Goal: Task Accomplishment & Management: Manage account settings

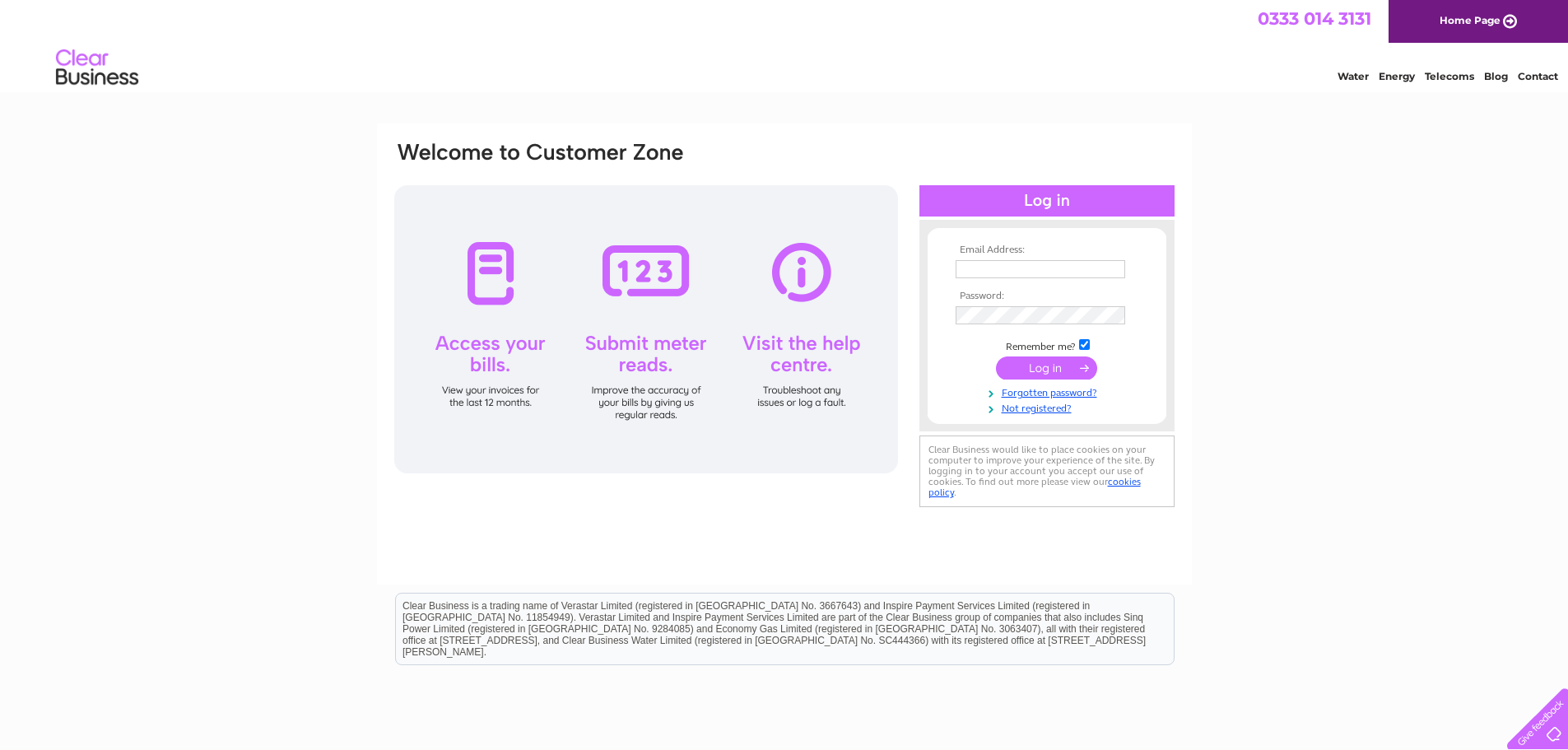
type input "[PERSON_NAME][EMAIL_ADDRESS][DOMAIN_NAME]"
click at [1039, 367] on input "submit" at bounding box center [1046, 367] width 101 height 23
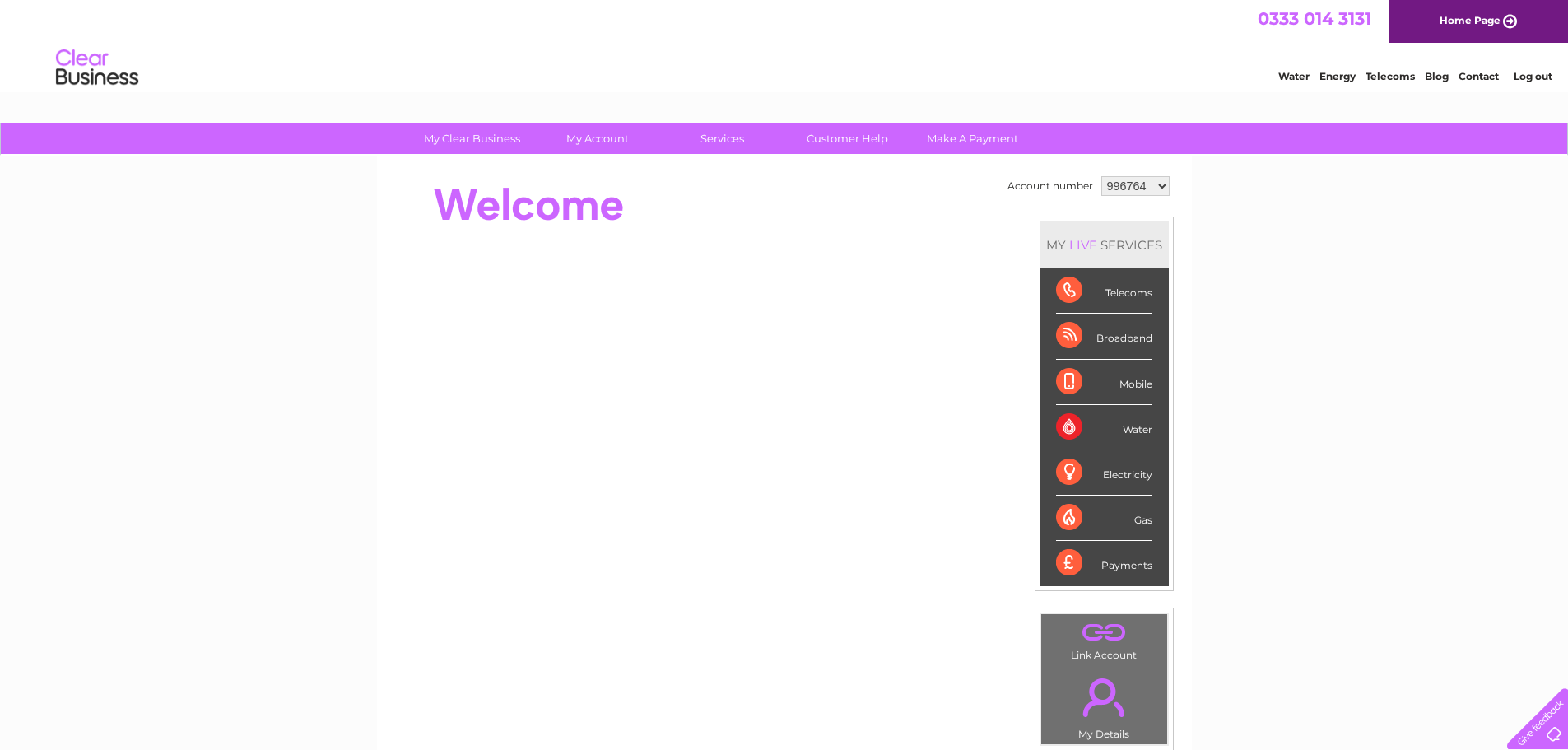
click at [1136, 187] on select "996764 1095733 1143114" at bounding box center [1134, 186] width 68 height 20
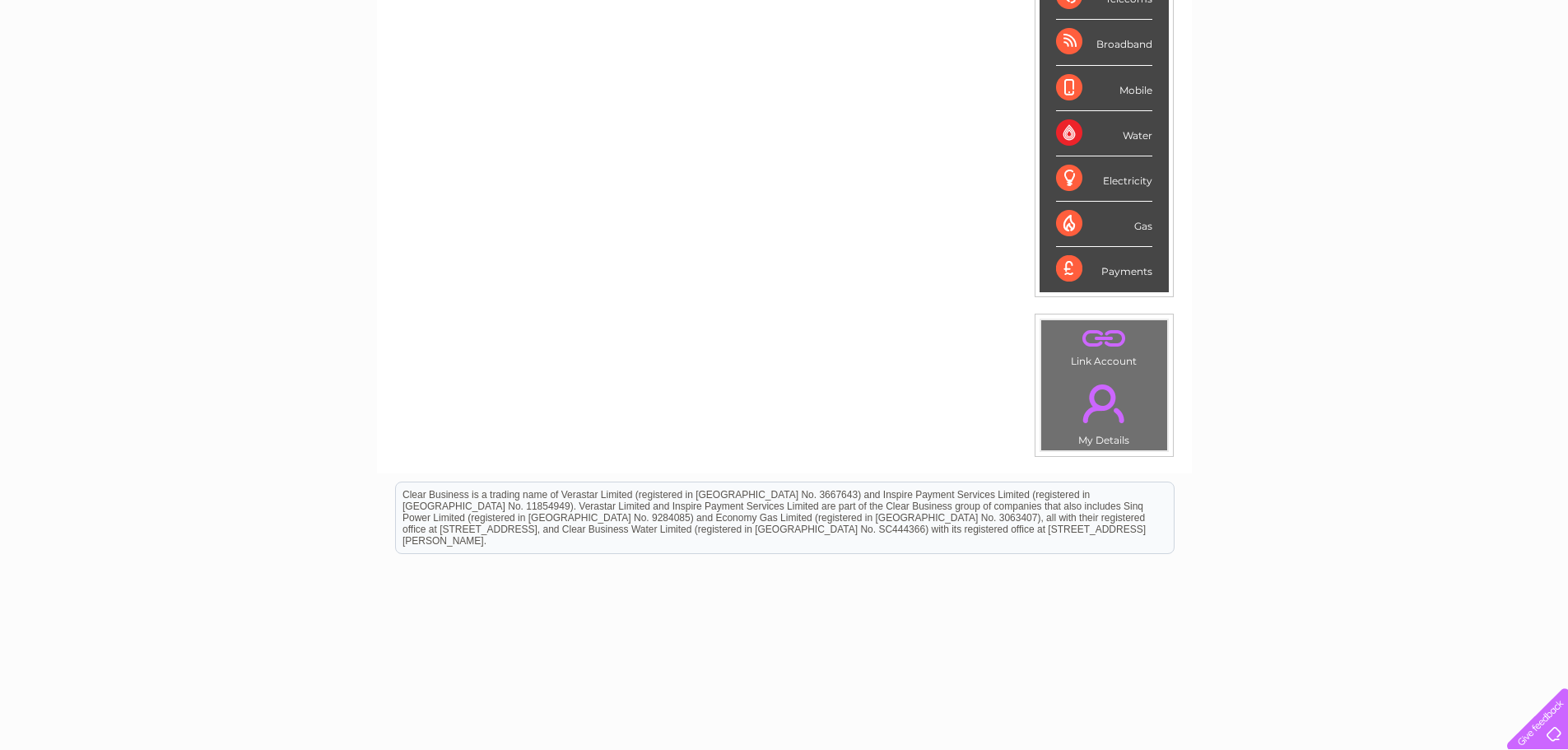
scroll to position [311, 0]
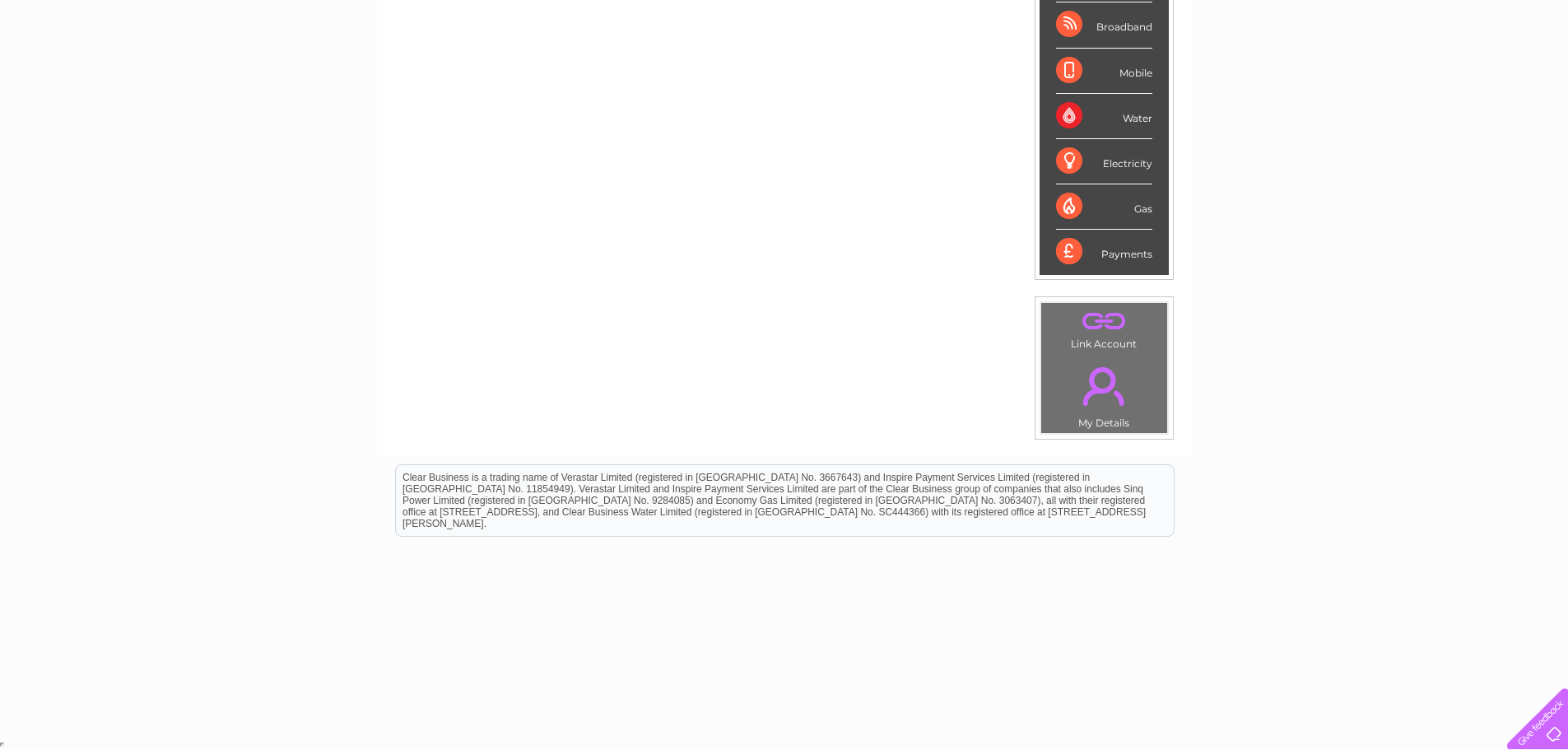
click at [1543, 727] on div at bounding box center [1534, 716] width 67 height 67
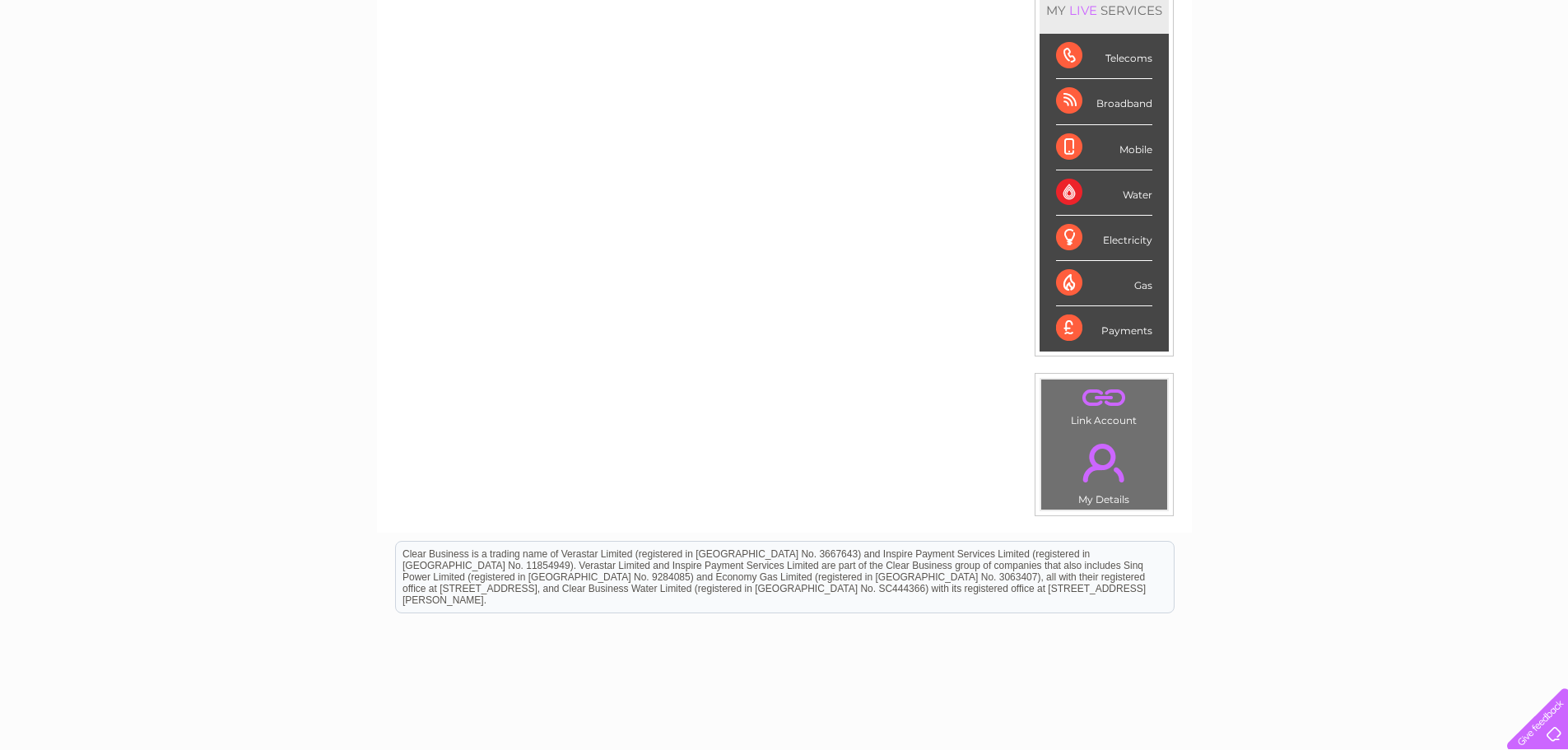
scroll to position [0, 0]
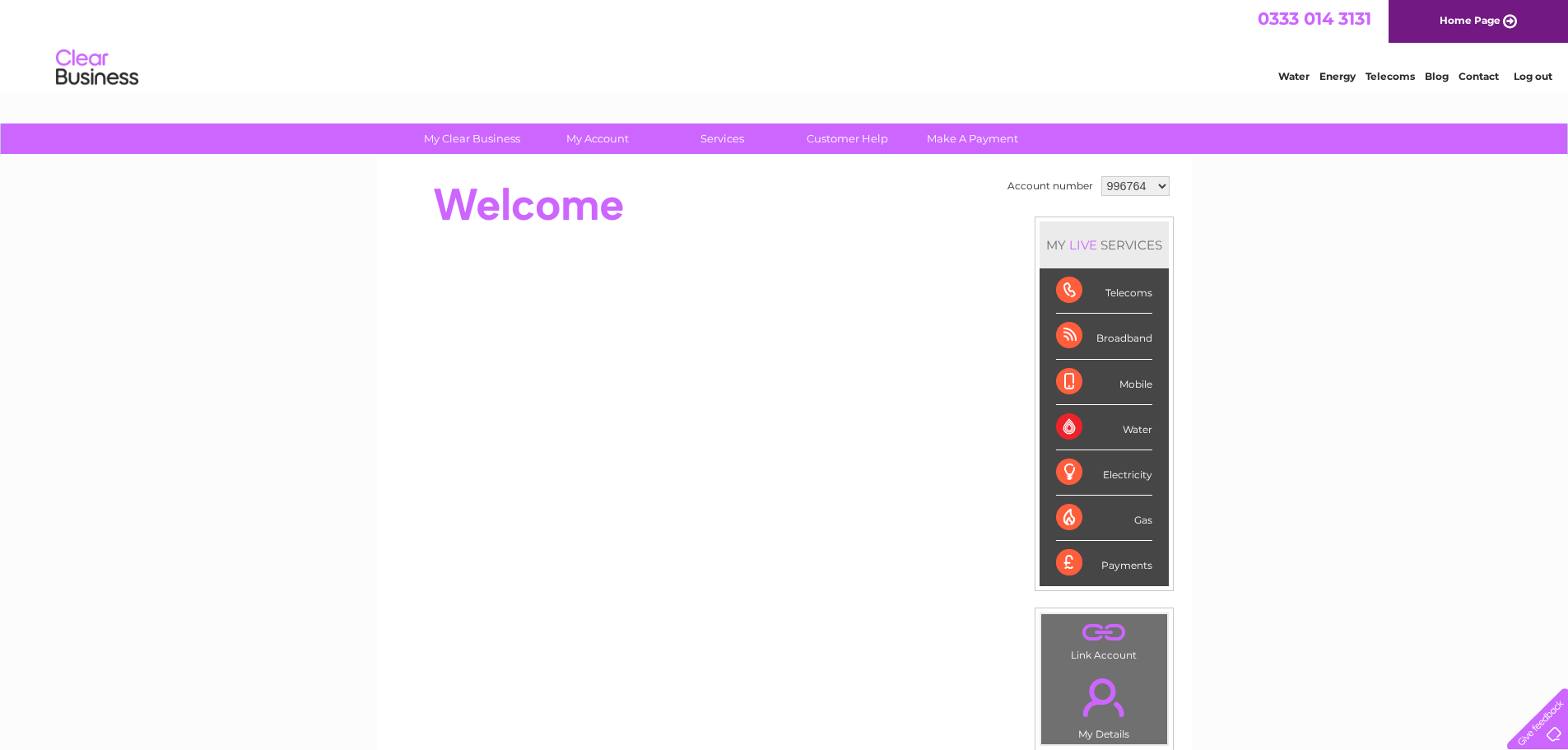
click at [1147, 186] on select "996764 1095733 1143114" at bounding box center [1134, 186] width 68 height 20
click at [1227, 249] on div "My Clear Business Login Details My Details My Preferences Link Account My Accou…" at bounding box center [784, 586] width 1568 height 925
click at [1273, 333] on div "My Clear Business Login Details My Details My Preferences Link Account My Accou…" at bounding box center [784, 586] width 1568 height 925
